Goal: Transaction & Acquisition: Purchase product/service

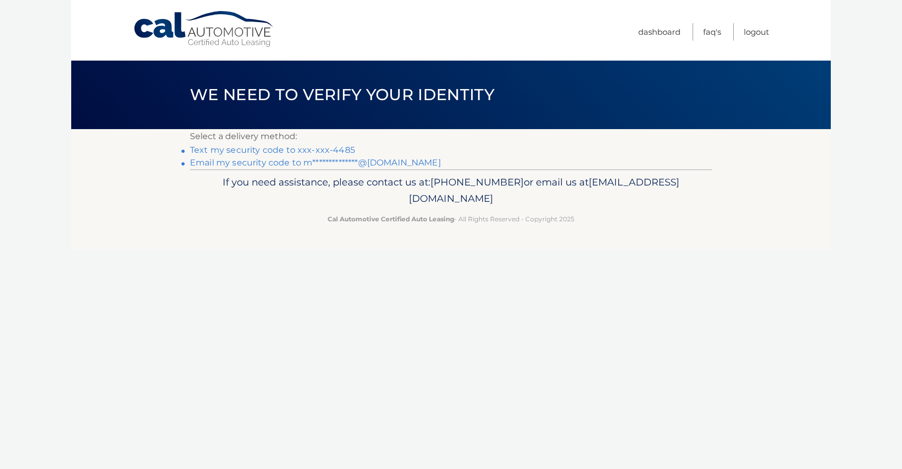
click at [303, 150] on link "Text my security code to xxx-xxx-4485" at bounding box center [272, 150] width 165 height 10
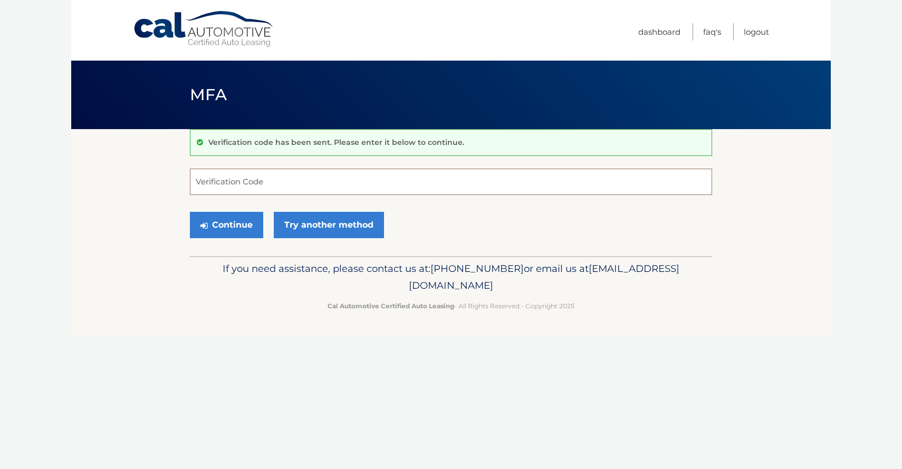
click at [279, 177] on input "Verification Code" at bounding box center [451, 182] width 522 height 26
type input "642873"
click at [317, 234] on link "Try another method" at bounding box center [329, 225] width 110 height 26
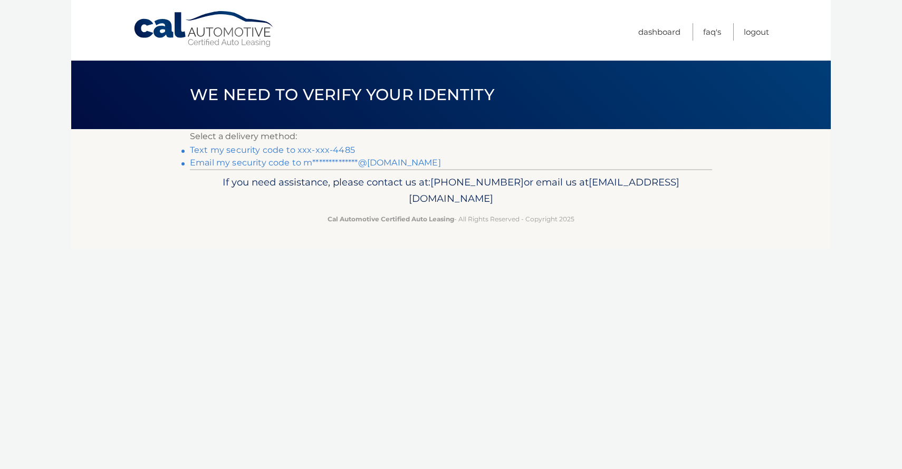
click at [286, 150] on link "Text my security code to xxx-xxx-4485" at bounding box center [272, 150] width 165 height 10
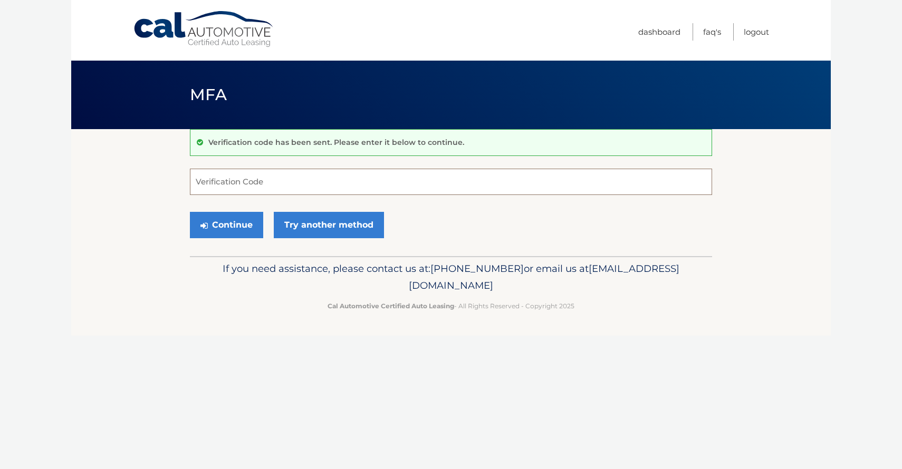
click at [257, 189] on input "Verification Code" at bounding box center [451, 182] width 522 height 26
type input "735927"
click at [236, 223] on button "Continue" at bounding box center [226, 225] width 73 height 26
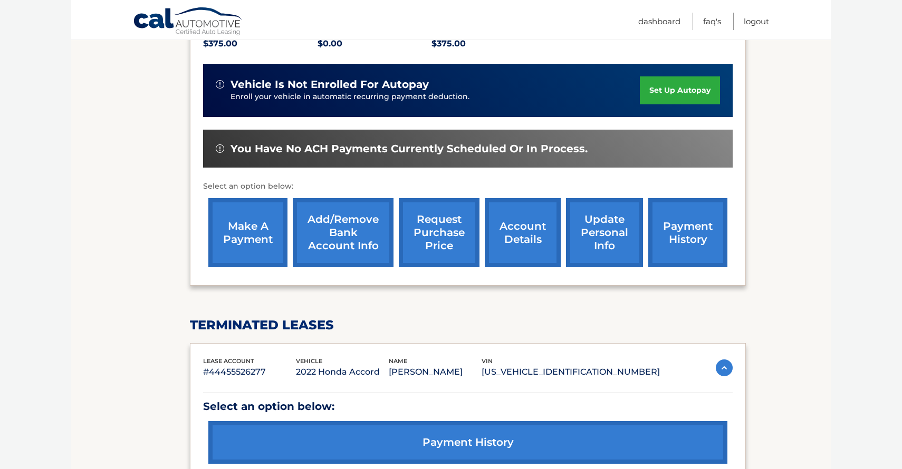
scroll to position [254, 0]
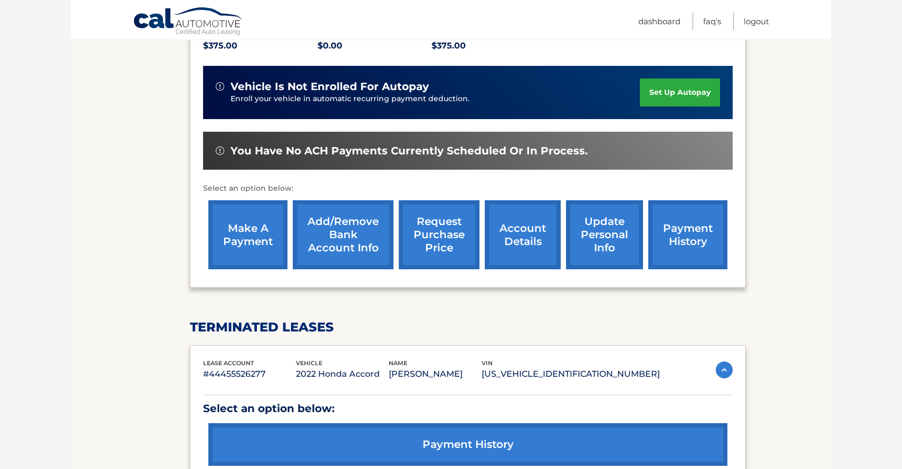
click at [261, 242] on link "make a payment" at bounding box center [247, 234] width 79 height 69
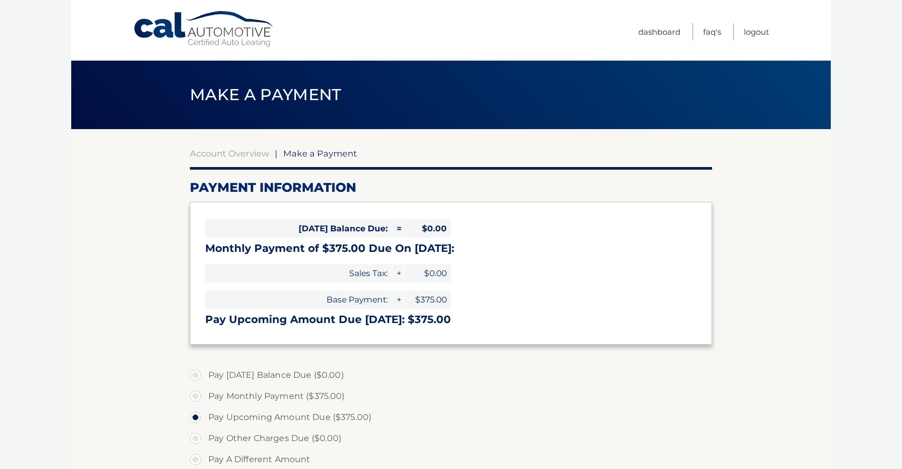
select select "NWVjMmI3OGEtMWQ5My00MjRhLWJlZTQtYzBmZjZiYjkyODMy"
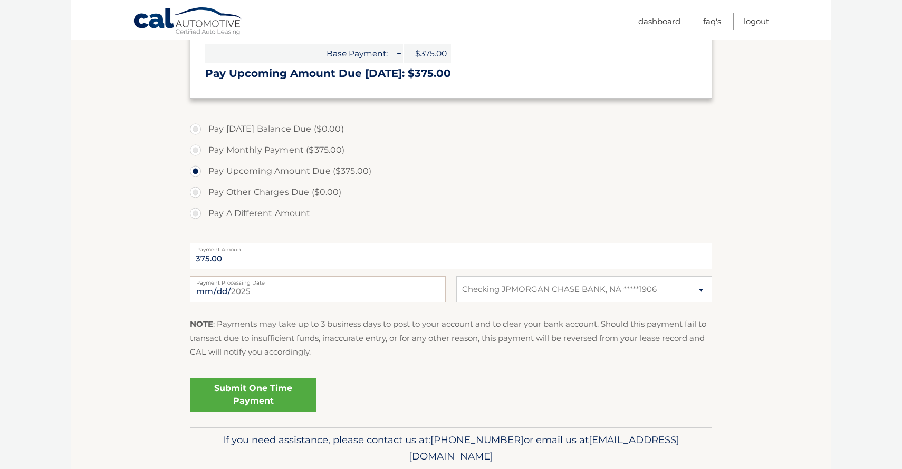
scroll to position [255, 0]
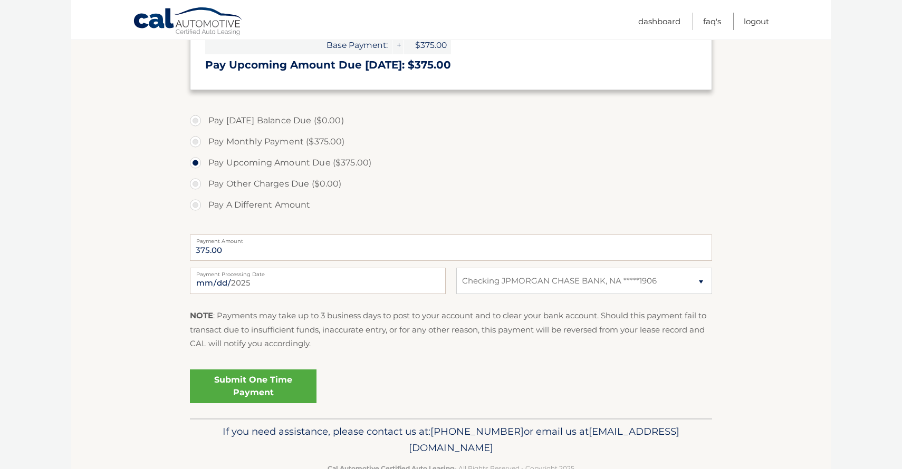
click at [251, 383] on link "Submit One Time Payment" at bounding box center [253, 387] width 127 height 34
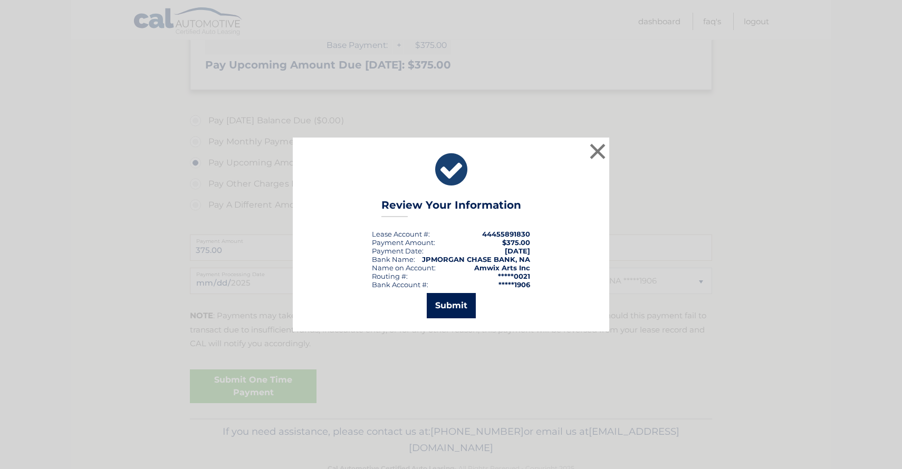
click at [446, 303] on button "Submit" at bounding box center [451, 305] width 49 height 25
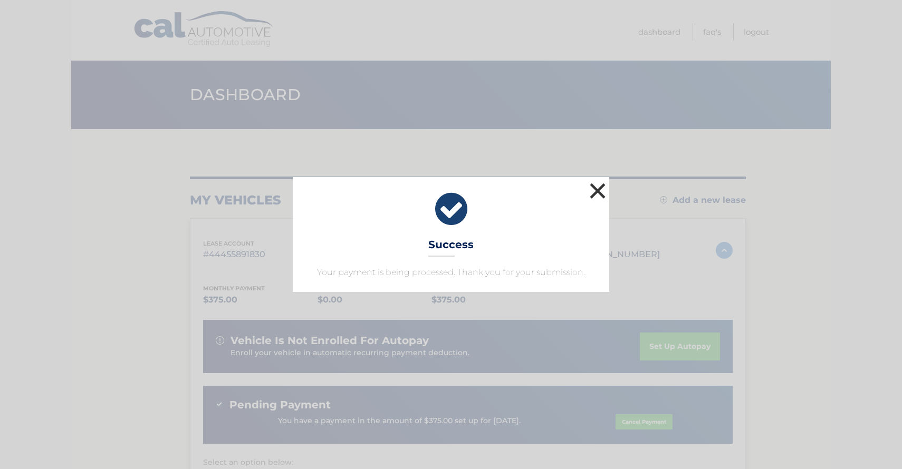
click at [596, 187] on button "×" at bounding box center [597, 190] width 21 height 21
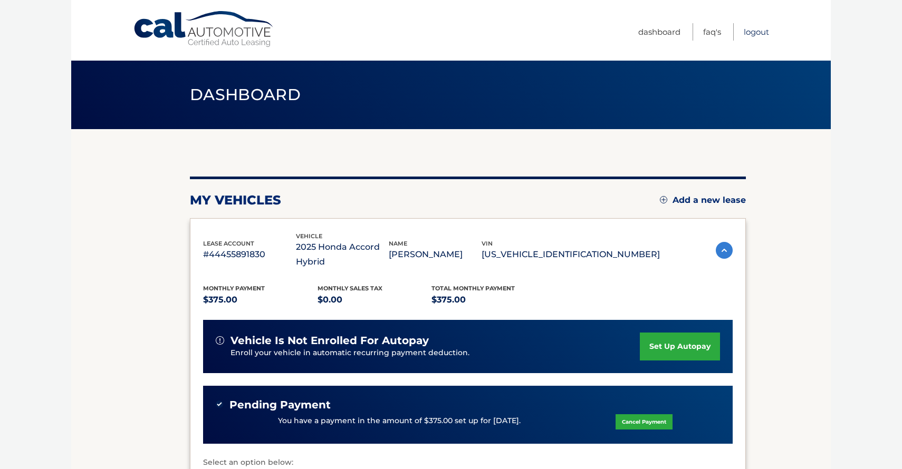
click at [754, 31] on link "Logout" at bounding box center [756, 31] width 25 height 17
